Goal: Use online tool/utility: Utilize a website feature to perform a specific function

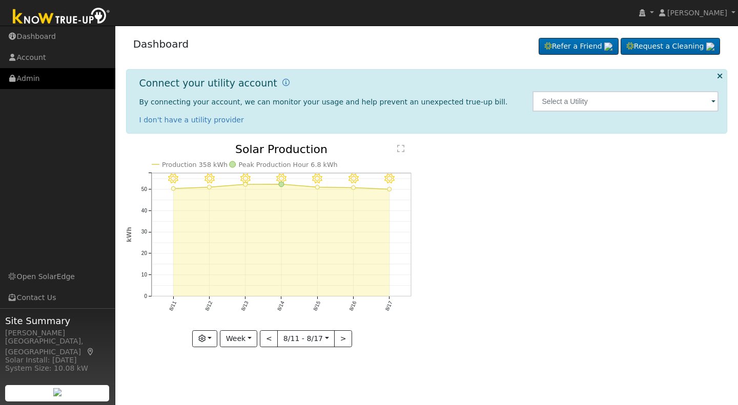
click at [34, 81] on link "Admin" at bounding box center [57, 78] width 115 height 21
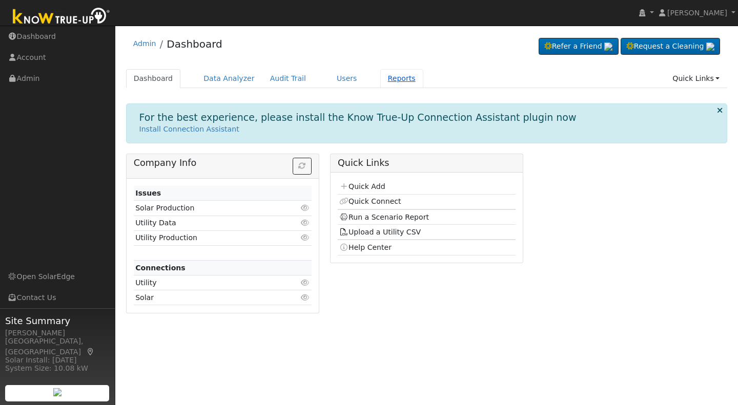
click at [381, 76] on link "Reports" at bounding box center [401, 78] width 43 height 19
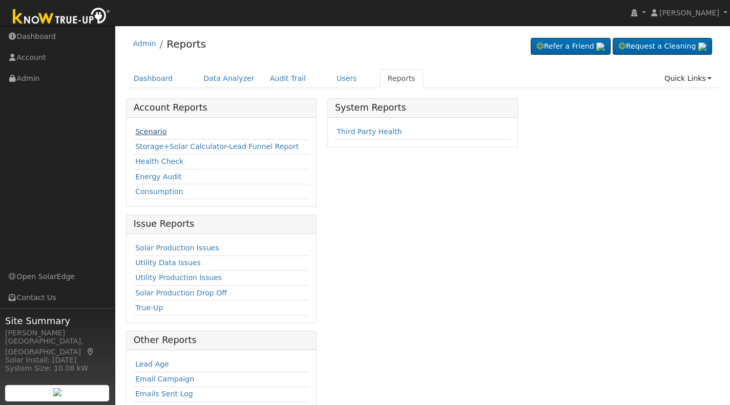
click at [147, 132] on link "Scenario" at bounding box center [150, 132] width 31 height 8
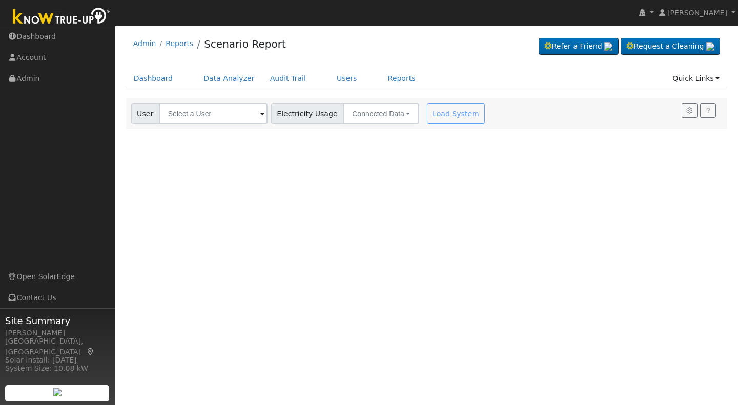
click at [260, 115] on span at bounding box center [262, 115] width 4 height 12
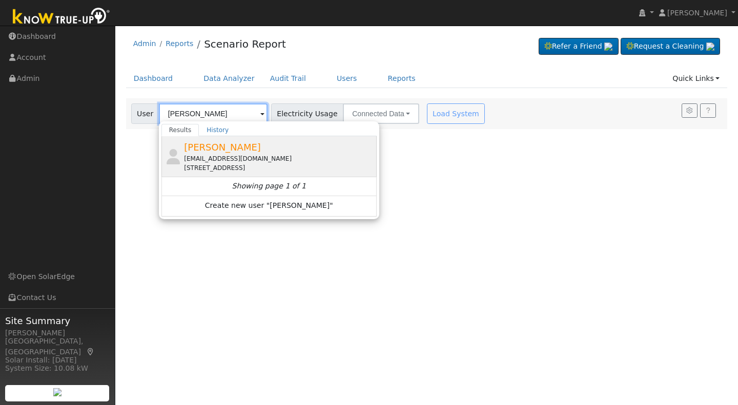
type input "[PERSON_NAME]"
click at [0, 0] on div "[PERSON_NAME] [EMAIL_ADDRESS][DOMAIN_NAME] [STREET_ADDRESS][PERSON_NAME]" at bounding box center [0, 0] width 0 height 0
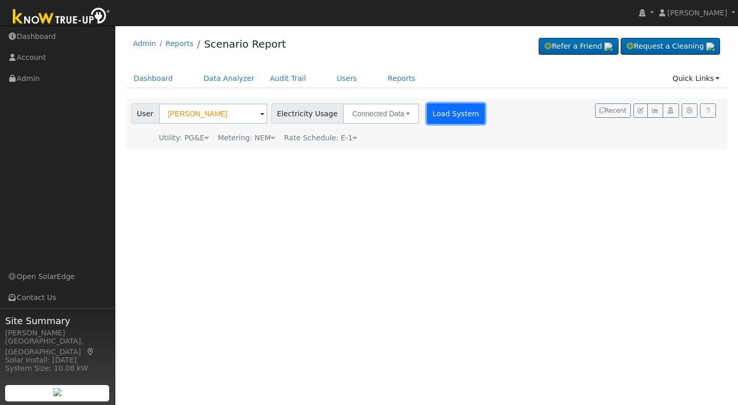
click at [446, 112] on button "Load System" at bounding box center [456, 114] width 58 height 21
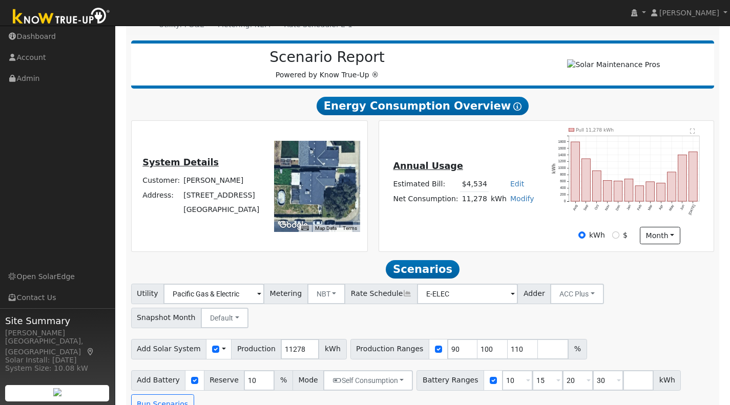
scroll to position [114, 0]
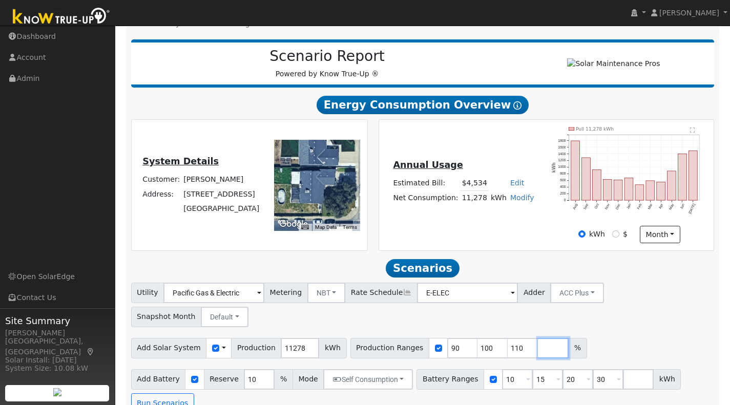
click at [538, 338] on input "number" at bounding box center [553, 348] width 31 height 21
type input "121"
click at [167, 394] on button "Run Scenarios" at bounding box center [162, 404] width 63 height 21
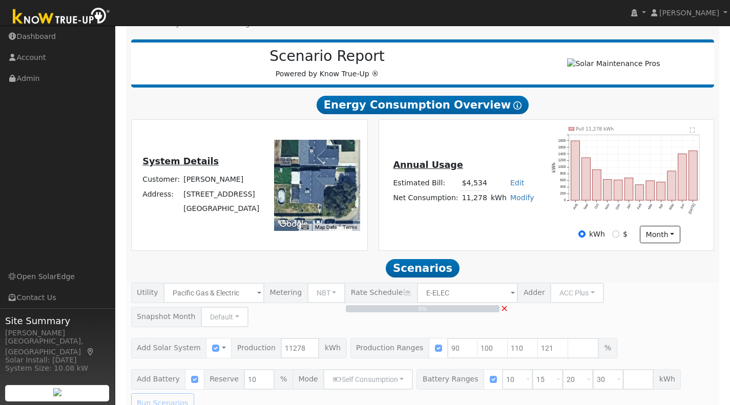
click at [167, 379] on div "0% ×" at bounding box center [423, 348] width 595 height 131
click at [504, 309] on span "×" at bounding box center [505, 308] width 8 height 11
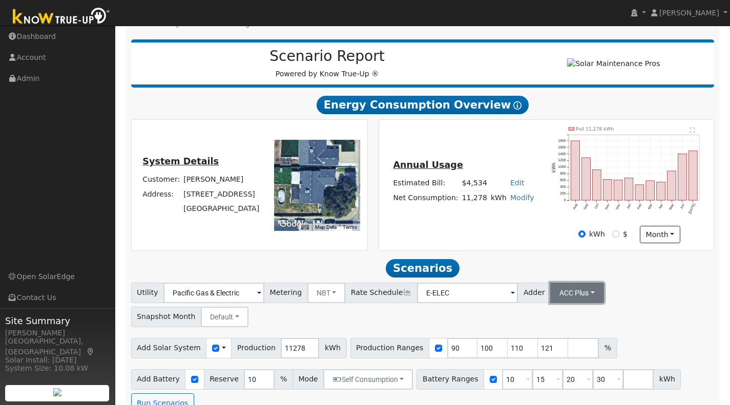
click at [575, 301] on button "ACC Plus" at bounding box center [577, 293] width 54 height 21
click at [550, 352] on link "SB-535" at bounding box center [564, 344] width 71 height 14
click at [172, 399] on button "Run Scenarios" at bounding box center [162, 404] width 63 height 21
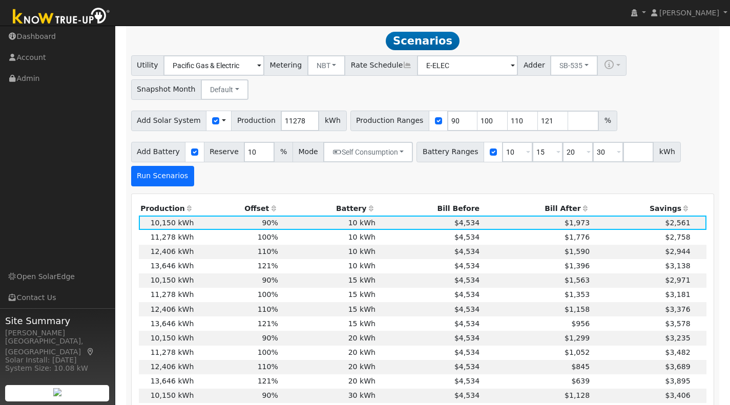
scroll to position [347, 0]
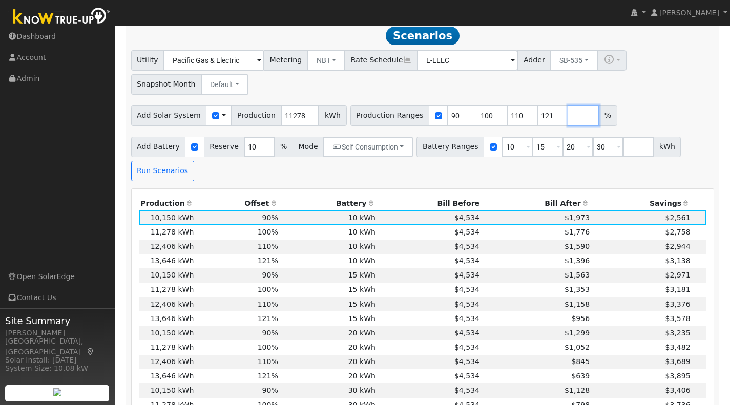
click at [568, 120] on input "number" at bounding box center [583, 116] width 31 height 21
click at [159, 176] on button "Run Scenarios" at bounding box center [162, 171] width 63 height 21
drag, startPoint x: 551, startPoint y: 120, endPoint x: 565, endPoint y: 123, distance: 14.2
click at [568, 123] on input "122" at bounding box center [583, 116] width 31 height 21
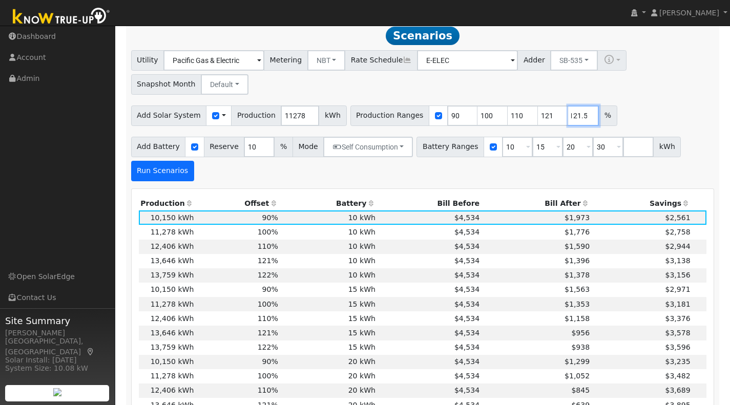
type input "121.5"
click at [157, 173] on button "Run Scenarios" at bounding box center [162, 171] width 63 height 21
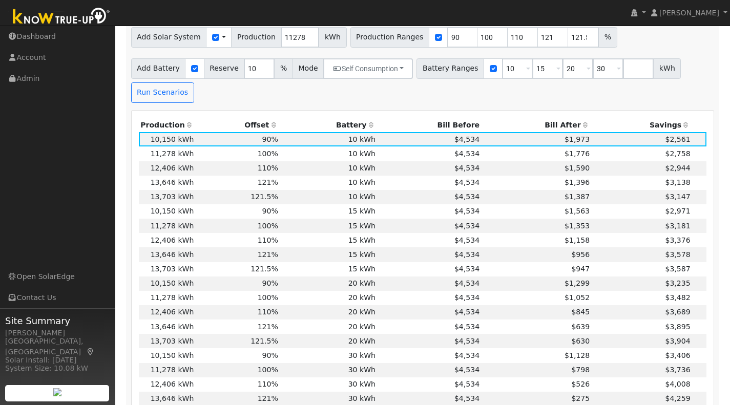
scroll to position [426, 0]
click at [317, 330] on td "20 kWh" at bounding box center [328, 326] width 97 height 14
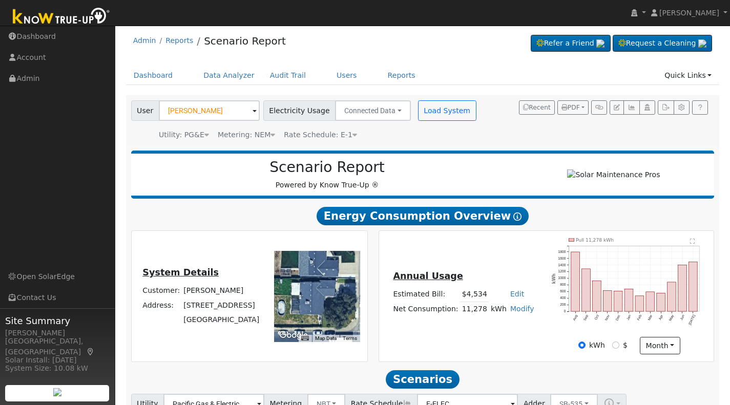
scroll to position [0, 0]
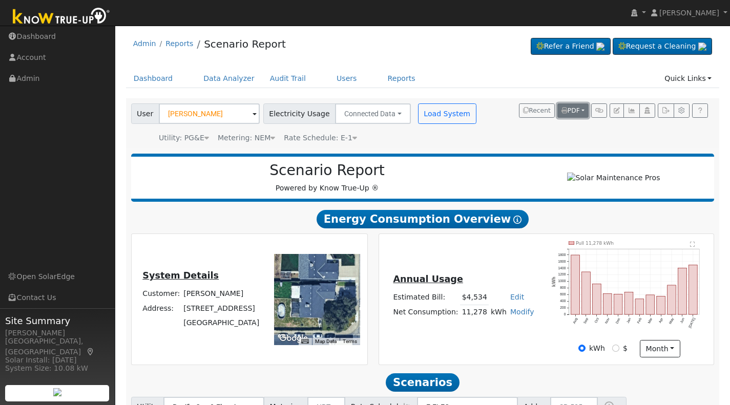
click at [566, 111] on span "PDF" at bounding box center [571, 110] width 18 height 7
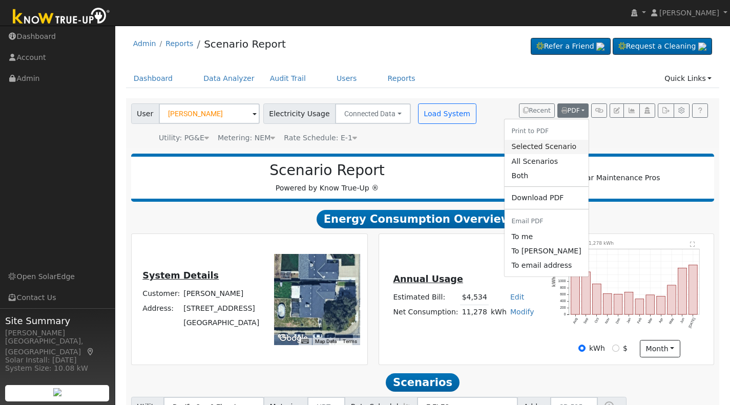
click at [529, 148] on link "Selected Scenario" at bounding box center [546, 147] width 84 height 14
